Goal: Information Seeking & Learning: Understand process/instructions

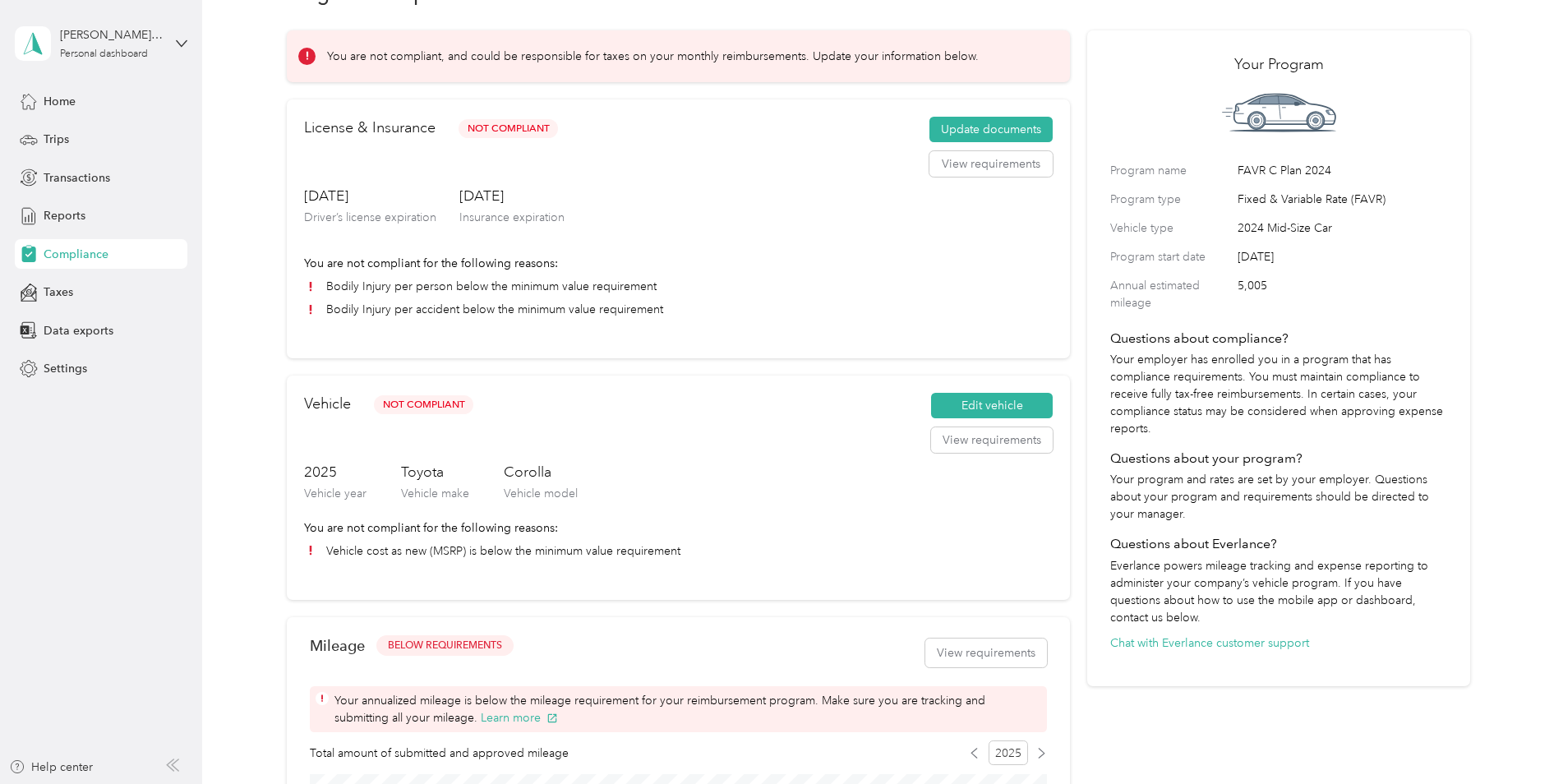
scroll to position [83, 0]
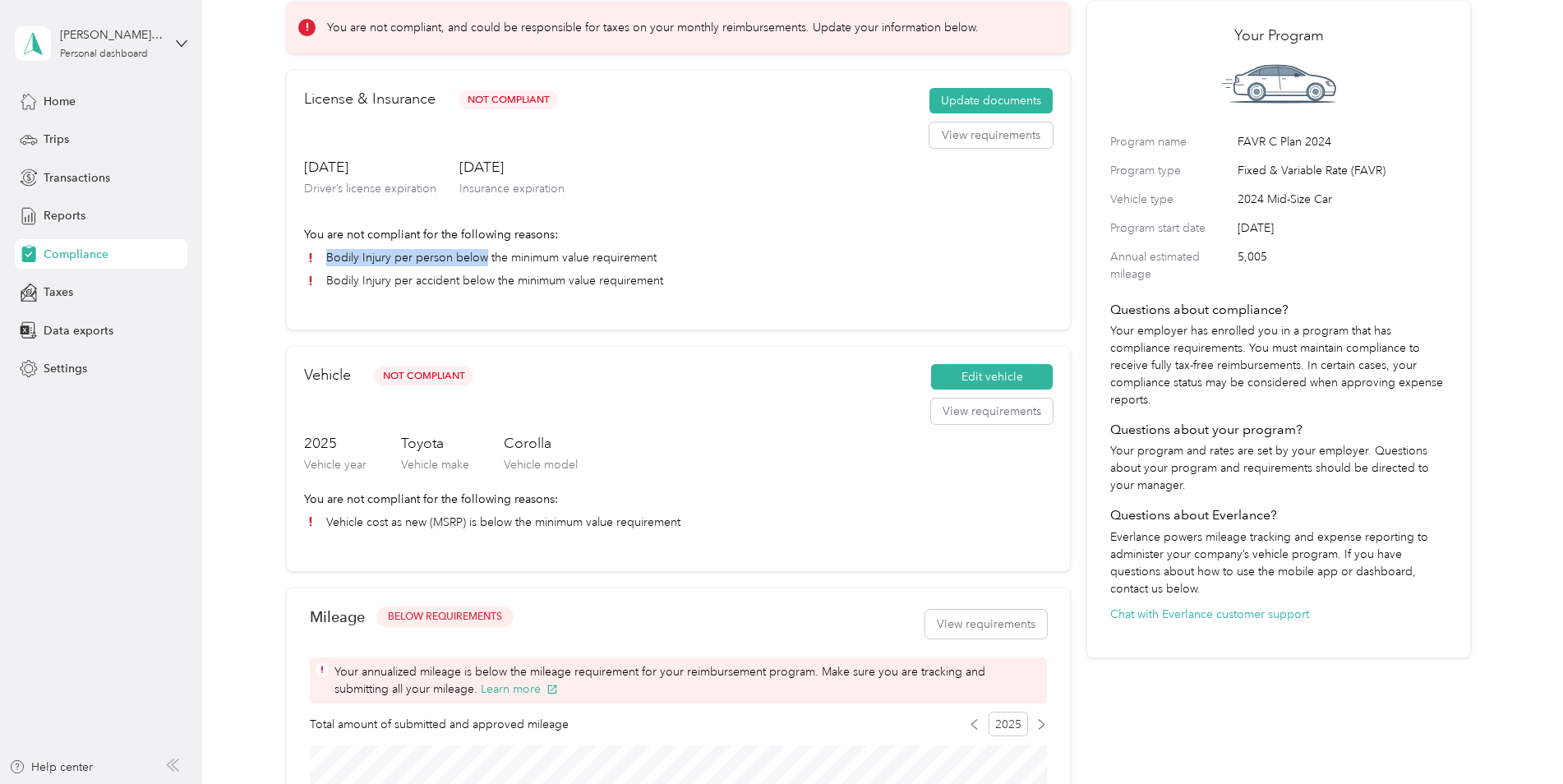
drag, startPoint x: 628, startPoint y: 257, endPoint x: 676, endPoint y: 259, distance: 48.0
click at [676, 259] on li "Bodily Injury per person below the minimum value requirement" at bounding box center [678, 257] width 748 height 17
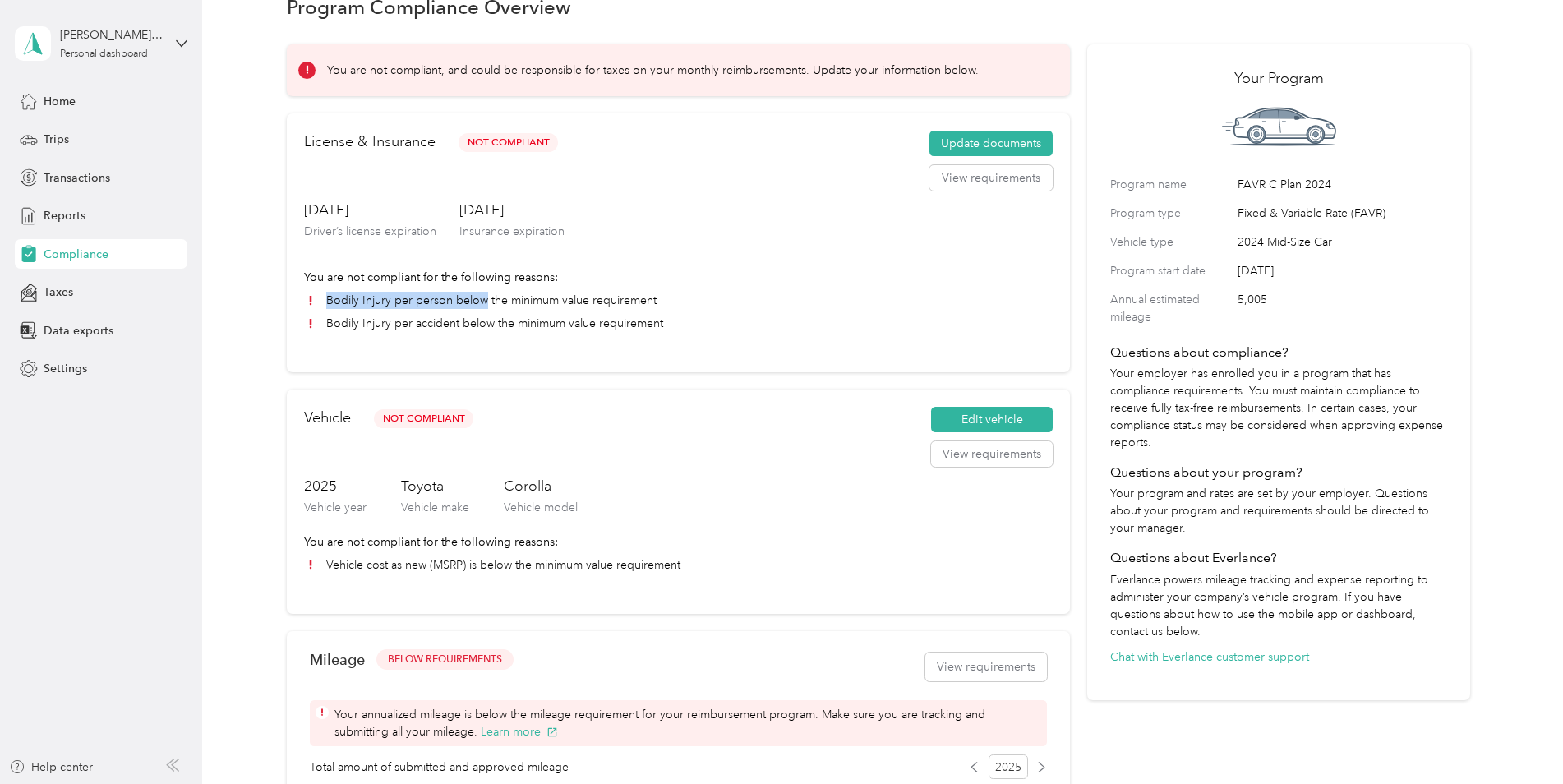
scroll to position [0, 0]
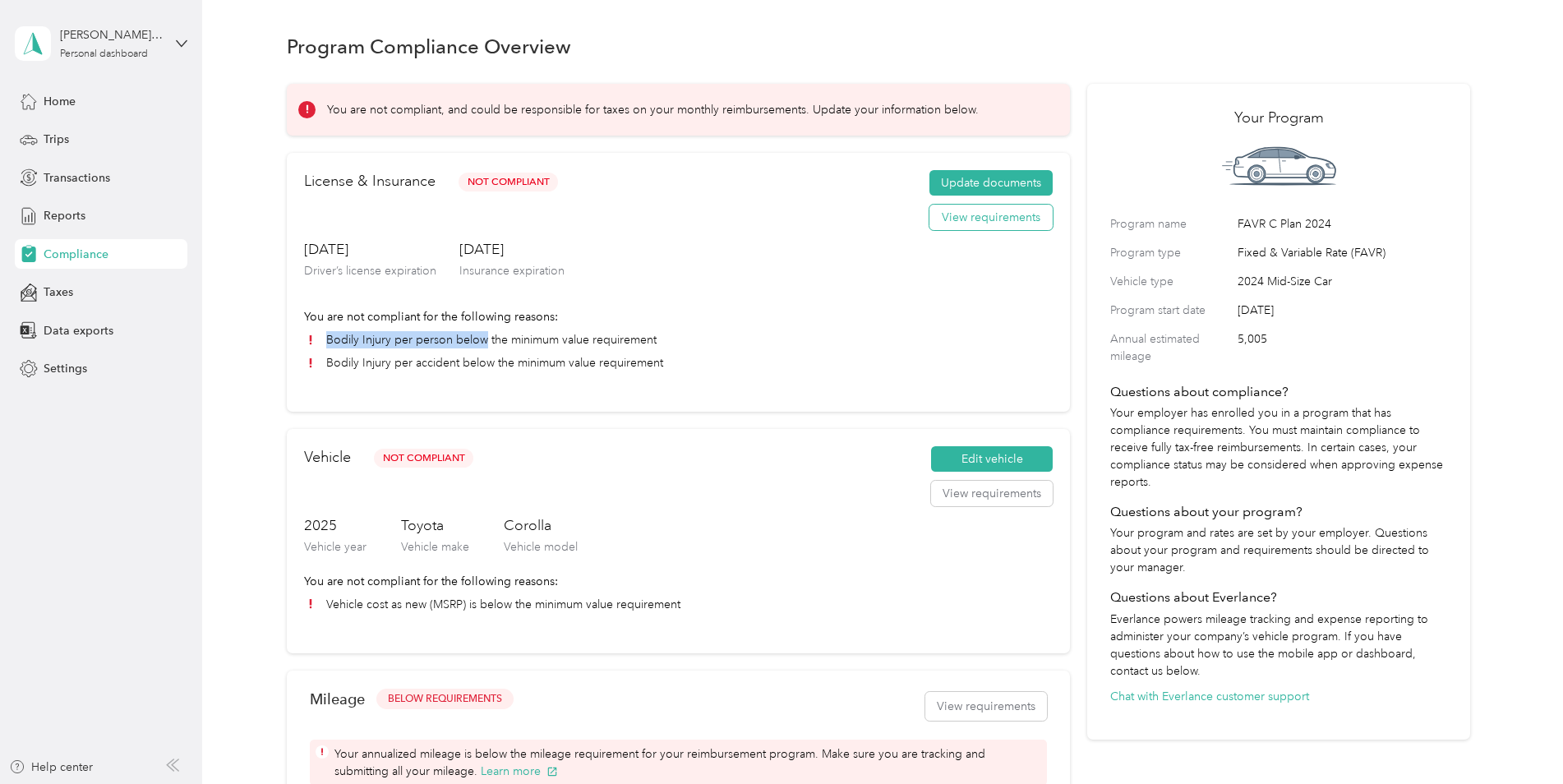
click at [1019, 224] on button "View requirements" at bounding box center [991, 217] width 123 height 27
